Goal: Task Accomplishment & Management: Use online tool/utility

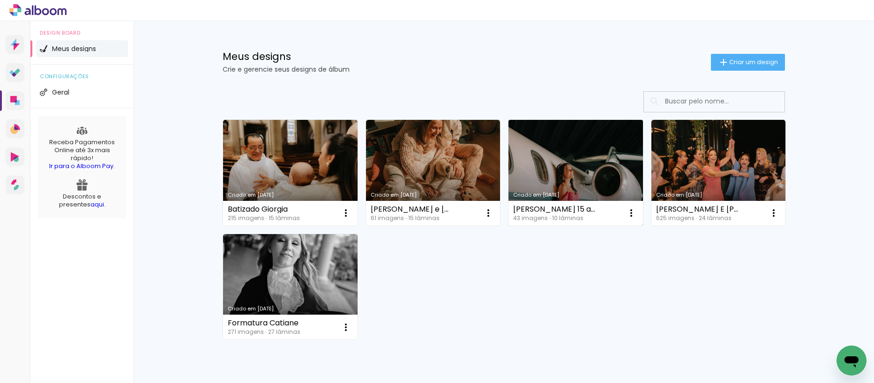
click at [559, 160] on link "Criado em [DATE]" at bounding box center [575, 173] width 134 height 106
